Goal: Task Accomplishment & Management: Use online tool/utility

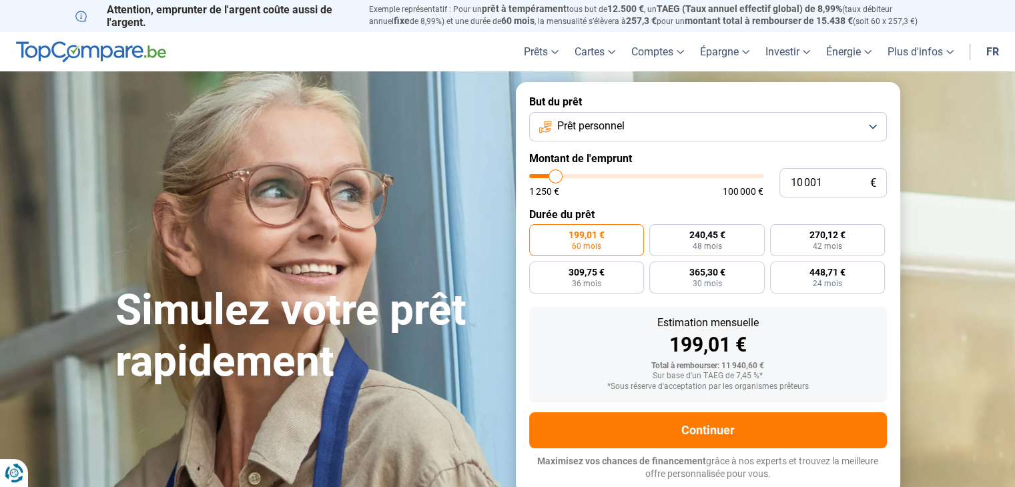
click at [669, 127] on button "Prêt personnel" at bounding box center [708, 126] width 358 height 29
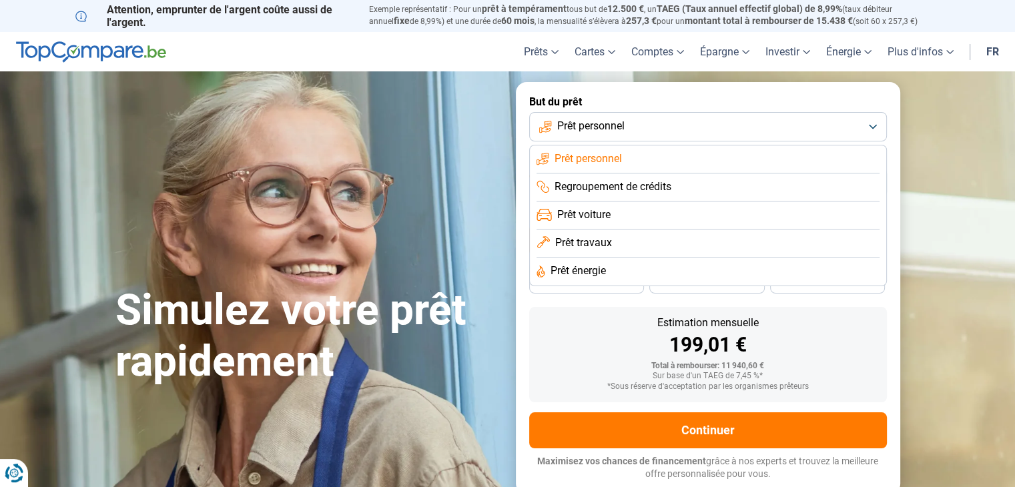
click at [595, 246] on span "Prêt travaux" at bounding box center [583, 243] width 57 height 15
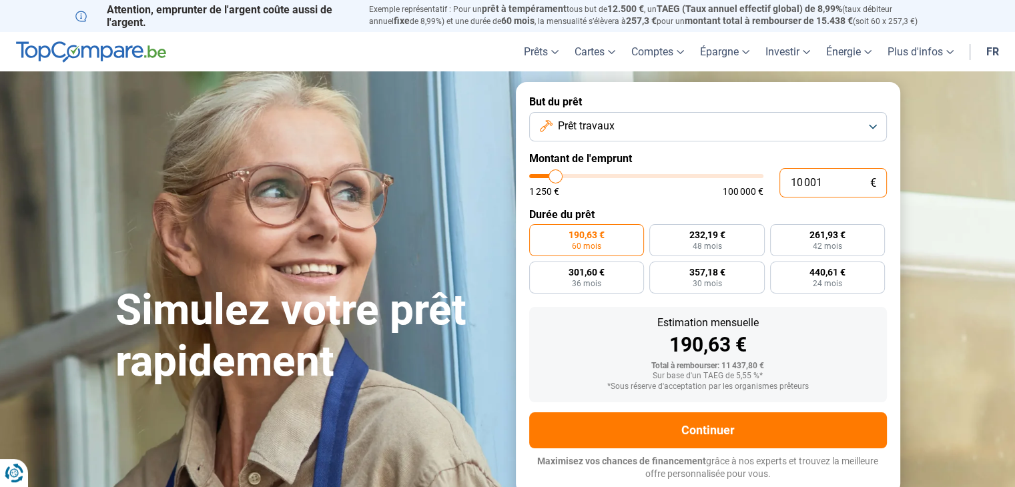
click at [827, 177] on input "10 001" at bounding box center [832, 182] width 107 height 29
type input "6"
type input "1250"
type input "60"
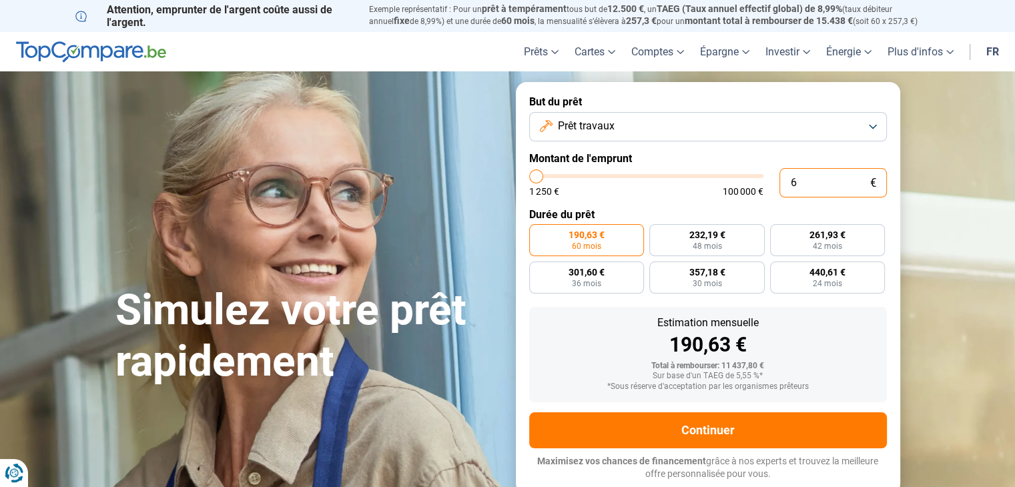
type input "1250"
type input "600"
type input "1250"
type input "6 000"
type input "6000"
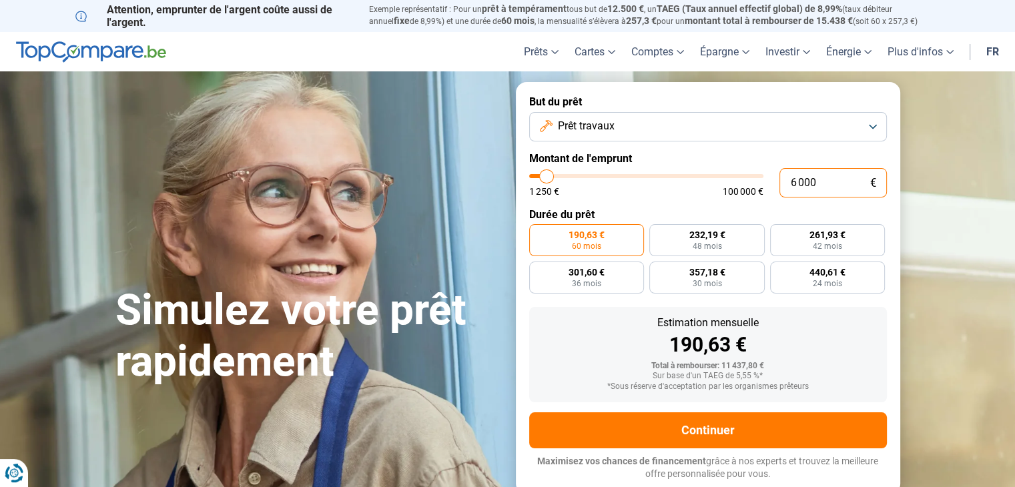
type input "60 000"
type input "60000"
radio input "false"
